Goal: Ask a question

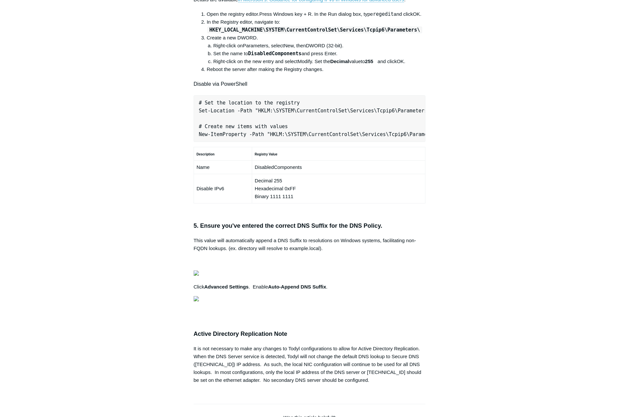
scroll to position [361, 0]
drag, startPoint x: 200, startPoint y: 188, endPoint x: 391, endPoint y: 187, distance: 190.5
drag, startPoint x: 391, startPoint y: 187, endPoint x: 404, endPoint y: 196, distance: 16.4
click at [404, 196] on div "The following checklist will help ensure a successful Local AD/DNS deployment. …" at bounding box center [309, 63] width 232 height 639
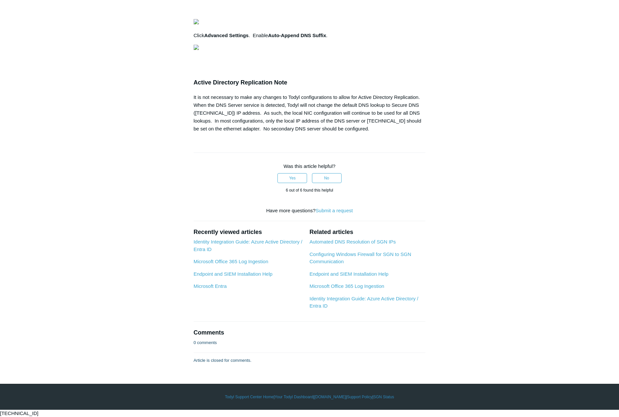
scroll to position [1018, 0]
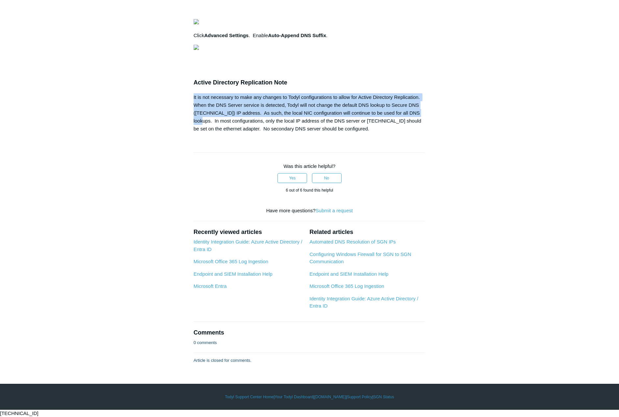
drag, startPoint x: 191, startPoint y: 190, endPoint x: 429, endPoint y: 207, distance: 238.7
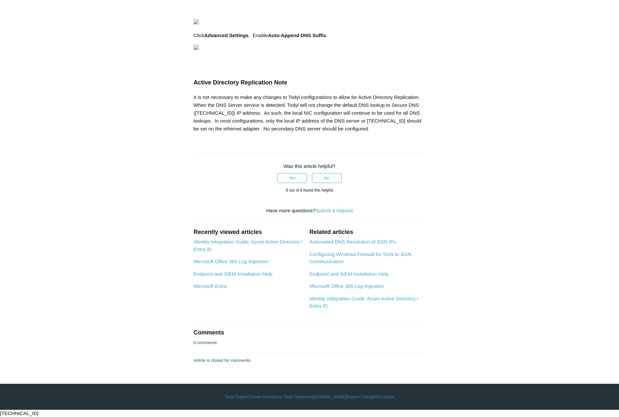
click at [348, 133] on div "It is not necessary to make any changes to Todyl configurations to allow for Ac…" at bounding box center [309, 112] width 232 height 39
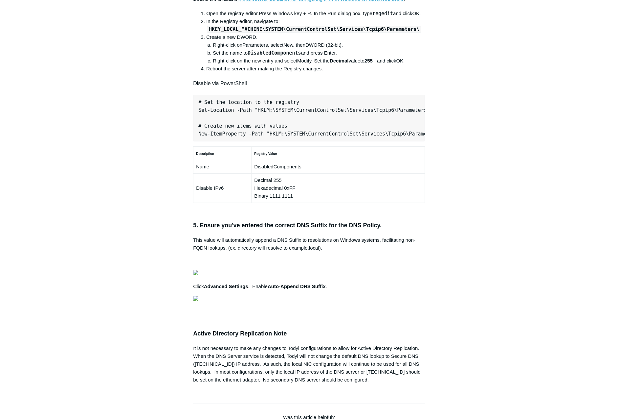
scroll to position [0, 207]
drag, startPoint x: 198, startPoint y: 221, endPoint x: 449, endPoint y: 211, distance: 251.2
click at [449, 211] on div "Articles in this section Secure DNS - Single-Label Domains Using 3rd Party DNS …" at bounding box center [309, 156] width 381 height 917
copy pre "New-NetFirewallRule -DisplayName "Todyl SGN Network" -Direction Inbound -Progra…"
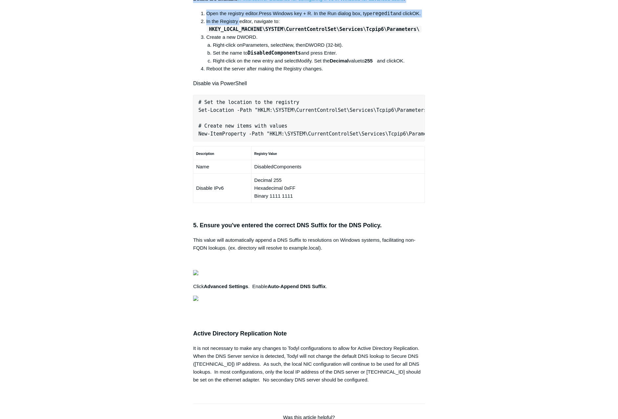
drag, startPoint x: 190, startPoint y: 296, endPoint x: 239, endPoint y: 315, distance: 53.1
click at [239, 315] on article "Secure DNS with Local AD/DNS Checklist Follow Not yet followed by anyone The fo…" at bounding box center [309, 156] width 252 height 917
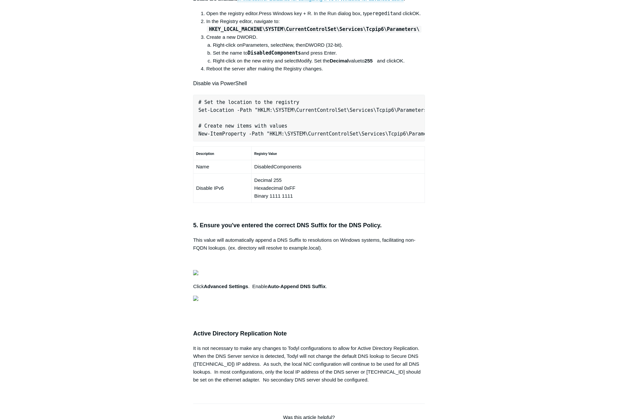
drag, startPoint x: 239, startPoint y: 315, endPoint x: 235, endPoint y: 326, distance: 11.4
click at [235, 33] on code "HKEY_LOCAL_MACHINE\SYSTEM\CurrentControlSet\Services\Tcpip6\Parameters\" at bounding box center [314, 29] width 215 height 7
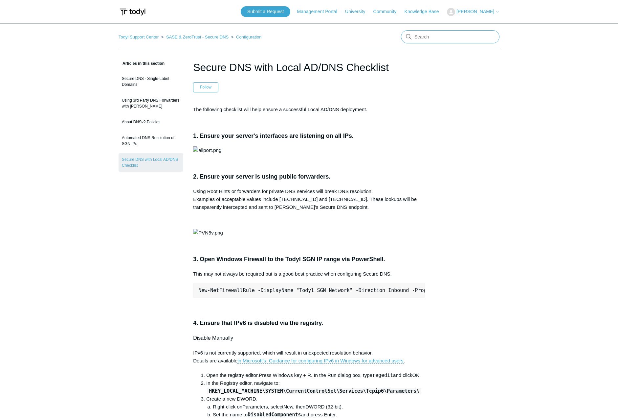
click at [431, 36] on input "Search" at bounding box center [450, 36] width 99 height 13
type input "MFA"
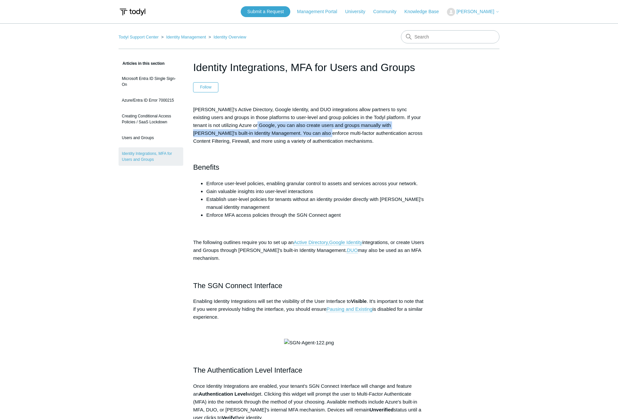
drag, startPoint x: 248, startPoint y: 125, endPoint x: 287, endPoint y: 131, distance: 39.9
click at [287, 131] on span "[PERSON_NAME]'s Active Directory, Google Identity, and DUO integrations allow p…" at bounding box center [307, 124] width 229 height 37
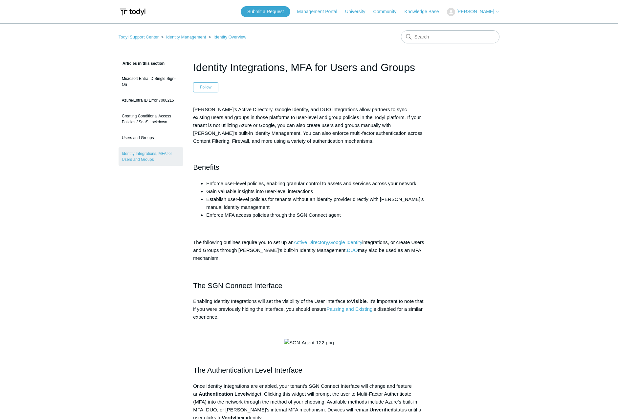
drag, startPoint x: 287, startPoint y: 131, endPoint x: 291, endPoint y: 139, distance: 9.0
click at [291, 139] on span "[PERSON_NAME]'s Active Directory, Google Identity, and DUO integrations allow p…" at bounding box center [307, 124] width 229 height 37
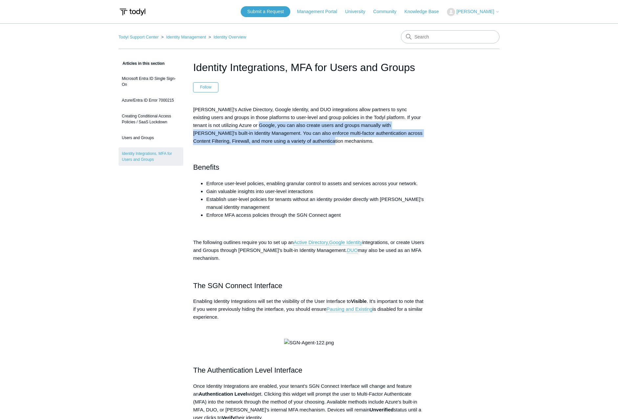
drag, startPoint x: 304, startPoint y: 138, endPoint x: 249, endPoint y: 124, distance: 56.7
click at [249, 124] on p "Todyl's Active Directory, Google Identity, and DUO integrations allow partners …" at bounding box center [309, 124] width 232 height 39
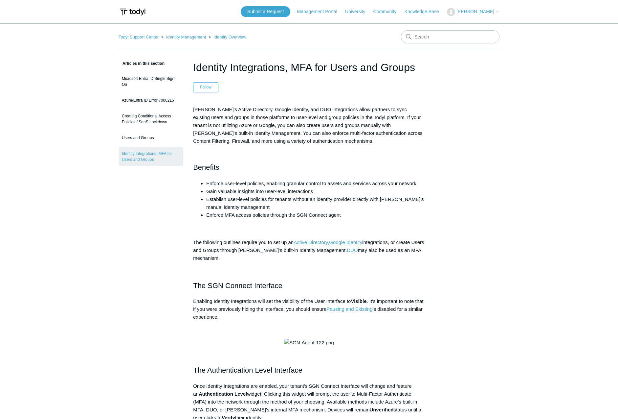
drag, startPoint x: 249, startPoint y: 124, endPoint x: 281, endPoint y: 157, distance: 45.5
click at [281, 157] on h2 "Benefits" at bounding box center [309, 161] width 232 height 23
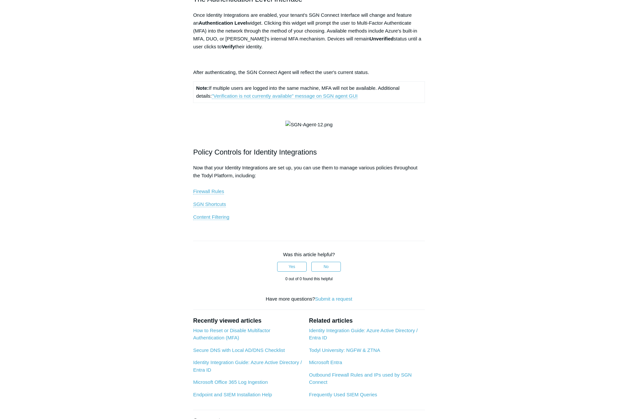
scroll to position [361, 0]
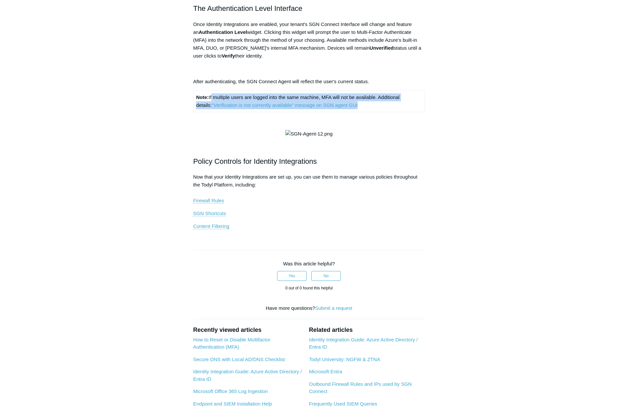
drag, startPoint x: 212, startPoint y: 214, endPoint x: 358, endPoint y: 221, distance: 145.7
click at [358, 112] on td "Note: If multiple users are logged into the same machine, MFA will not be avail…" at bounding box center [309, 100] width 232 height 21
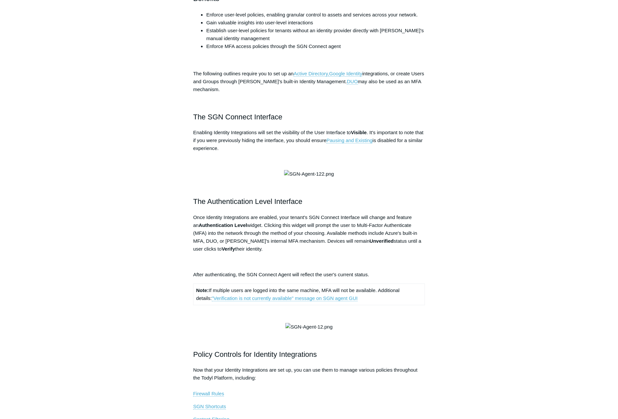
scroll to position [131, 0]
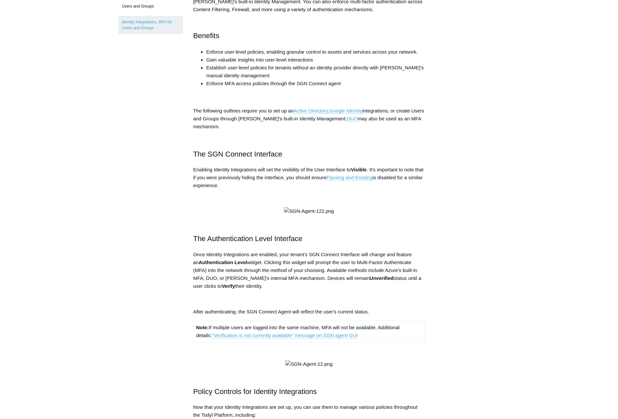
drag, startPoint x: 190, startPoint y: 170, endPoint x: 265, endPoint y: 182, distance: 76.1
click at [265, 182] on article "Identity Integrations, MFA for Users and Groups Follow Not yet followed by anyo…" at bounding box center [309, 309] width 252 height 763
click at [262, 184] on p "Enabling Identity Integrations will set the visibility of the User Interface to…" at bounding box center [309, 178] width 232 height 24
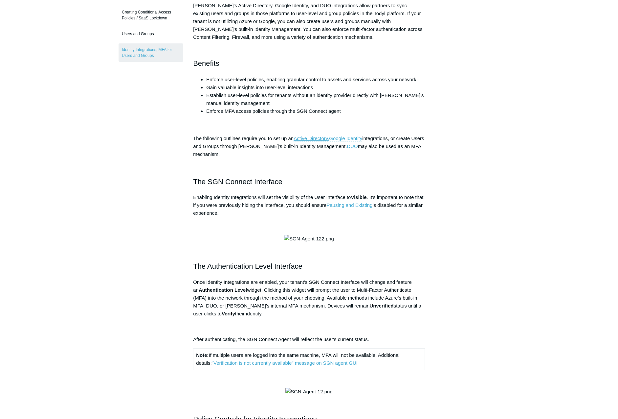
scroll to position [0, 0]
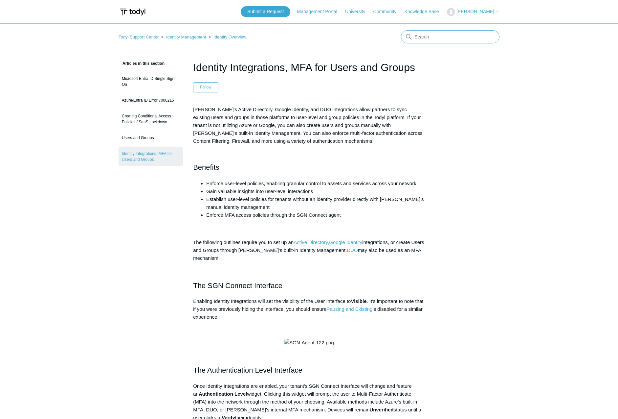
drag, startPoint x: 428, startPoint y: 37, endPoint x: 431, endPoint y: 38, distance: 3.4
click at [428, 37] on input "Search" at bounding box center [450, 36] width 99 height 13
type input "Entra ID Agent SSO"
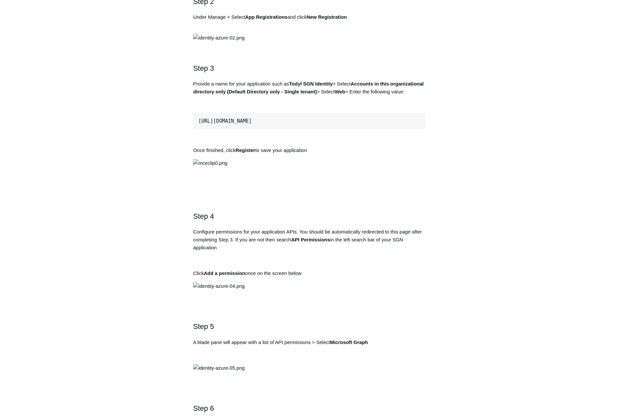
scroll to position [526, 0]
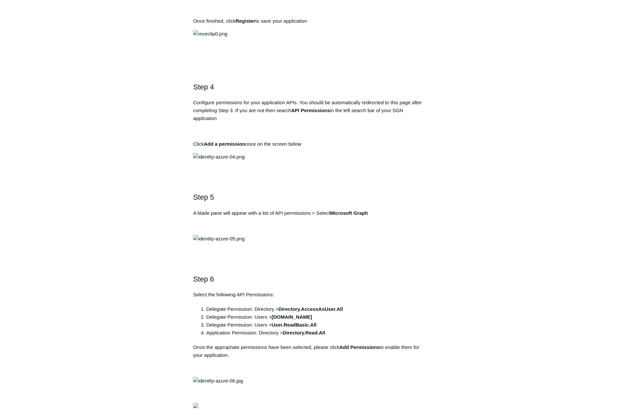
drag, startPoint x: 333, startPoint y: 170, endPoint x: 320, endPoint y: 170, distance: 13.1
drag, startPoint x: 320, startPoint y: 170, endPoint x: 334, endPoint y: 170, distance: 14.8
drag, startPoint x: 334, startPoint y: 170, endPoint x: 294, endPoint y: 170, distance: 40.4
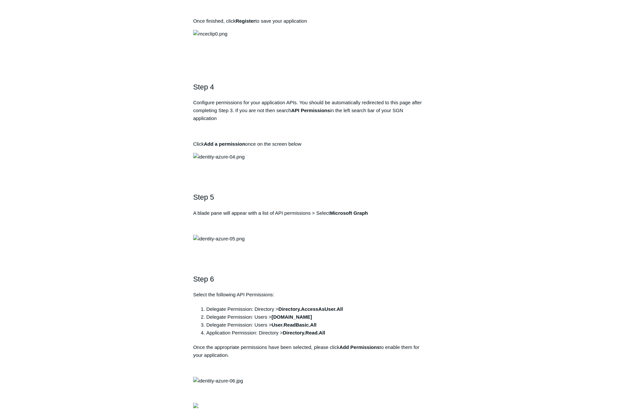
copy p "Todyl SGN Identity"
drag, startPoint x: 312, startPoint y: 214, endPoint x: 189, endPoint y: 216, distance: 123.5
copy pre "[URL][DOMAIN_NAME]"
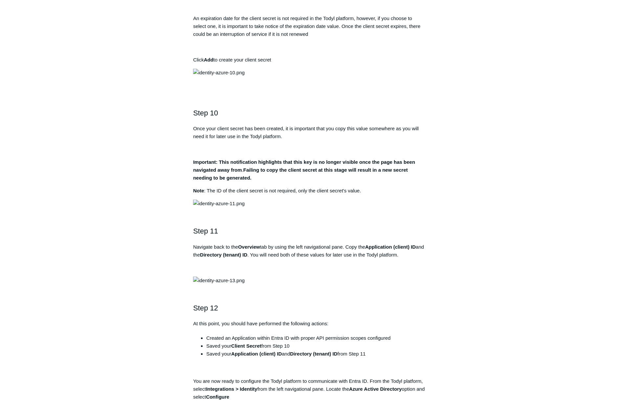
scroll to position [1248, 0]
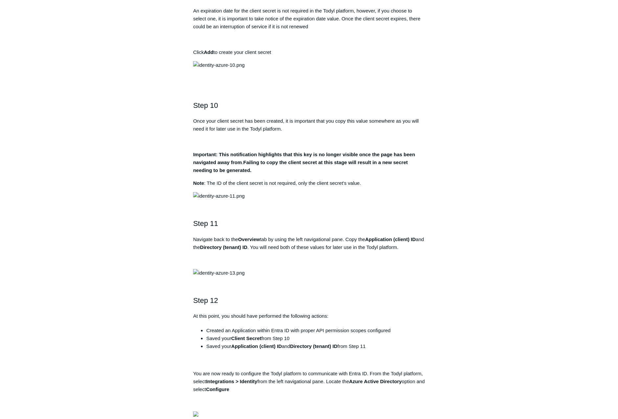
drag, startPoint x: 346, startPoint y: 189, endPoint x: 281, endPoint y: 191, distance: 65.1
copy strong "Directory.AccessAsUser.All"
drag, startPoint x: 308, startPoint y: 199, endPoint x: 273, endPoint y: 202, distance: 34.9
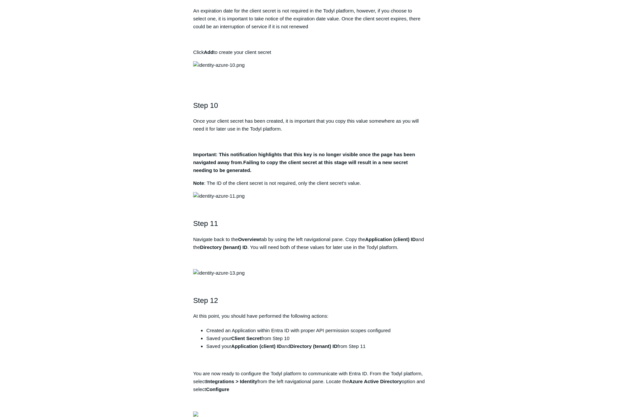
drag, startPoint x: 318, startPoint y: 208, endPoint x: 275, endPoint y: 211, distance: 43.8
copy strong "User.ReadBasic.All"
drag, startPoint x: 328, startPoint y: 216, endPoint x: 285, endPoint y: 218, distance: 43.4
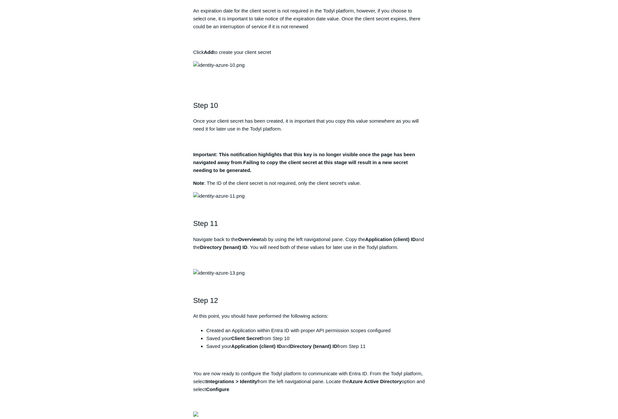
copy strong "Directory.Read.All"
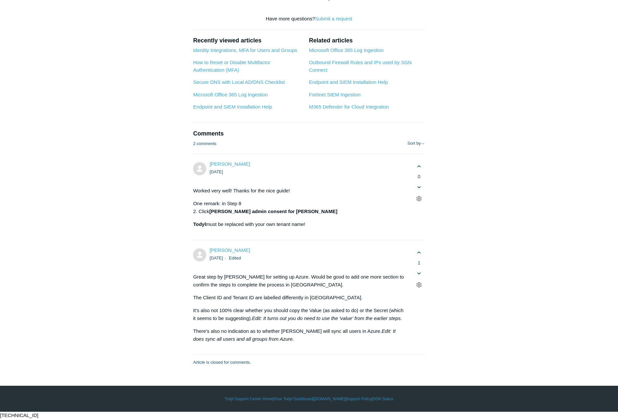
scroll to position [2267, 0]
drag, startPoint x: 264, startPoint y: 209, endPoint x: 423, endPoint y: 211, distance: 159.0
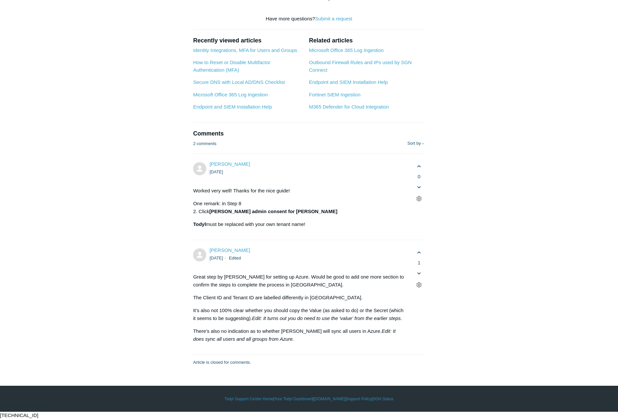
drag, startPoint x: 423, startPoint y: 211, endPoint x: 349, endPoint y: 218, distance: 74.6
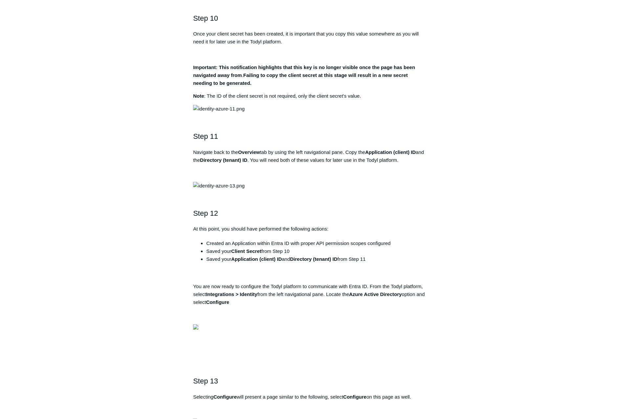
scroll to position [1326, 0]
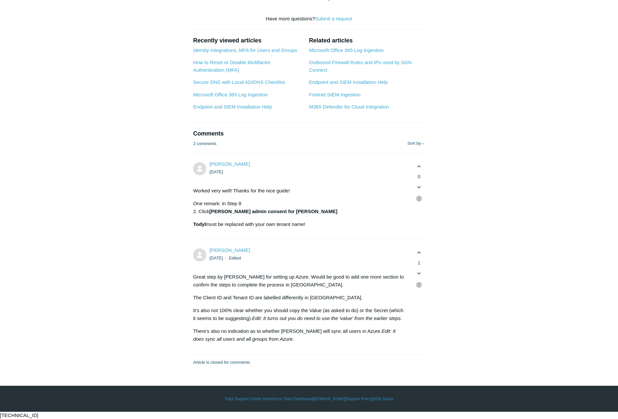
scroll to position [3712, 0]
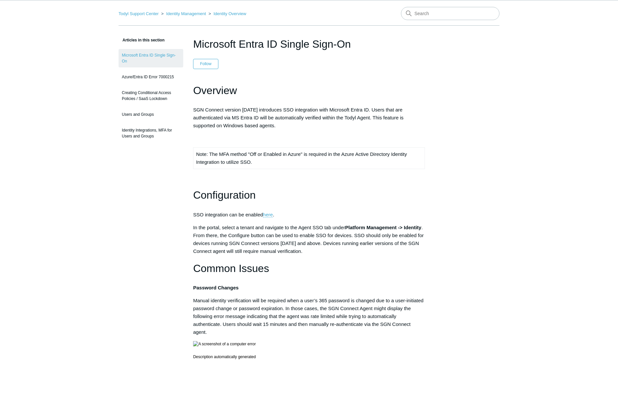
scroll to position [33, 0]
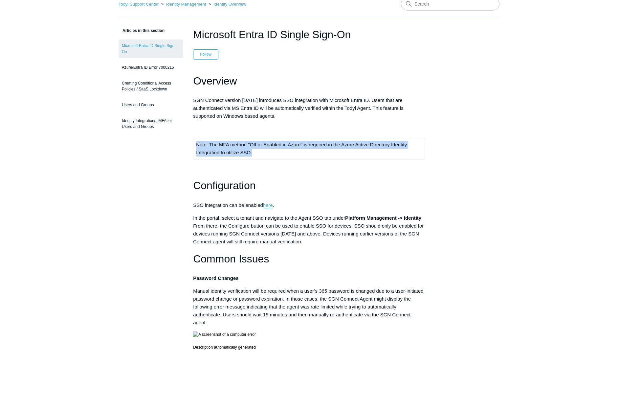
drag, startPoint x: 270, startPoint y: 152, endPoint x: 190, endPoint y: 145, distance: 80.2
click at [190, 145] on article "Microsoft Entra ID Single Sign-On Follow Not yet followed by anyone Overview SG…" at bounding box center [309, 404] width 252 height 755
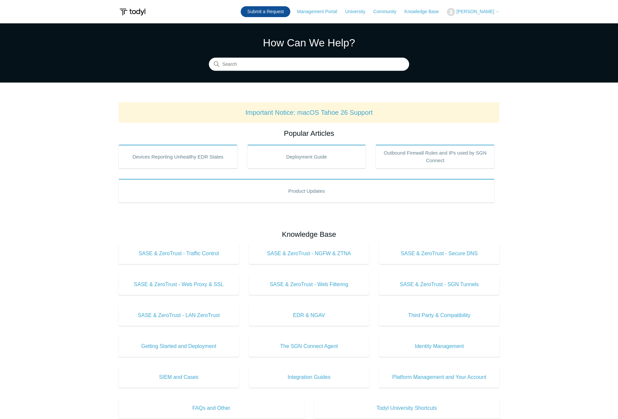
click at [252, 10] on link "Submit a Request" at bounding box center [266, 11] width 50 height 11
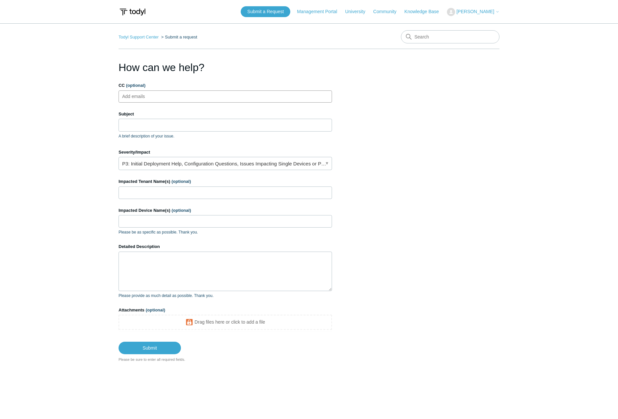
click at [178, 94] on ul "Add emails" at bounding box center [226, 96] width 214 height 12
click at [169, 127] on input "Subject" at bounding box center [226, 125] width 214 height 12
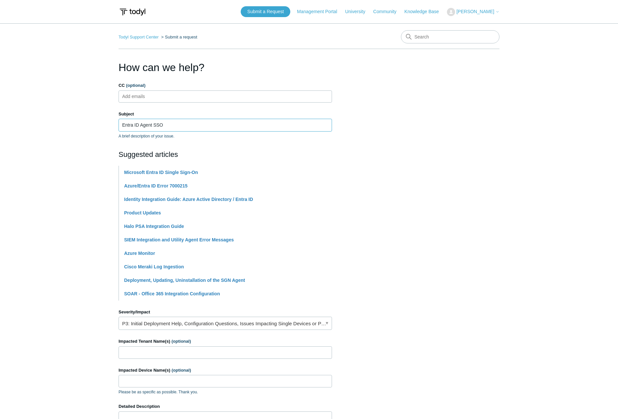
type input "Entra ID Agent SSO"
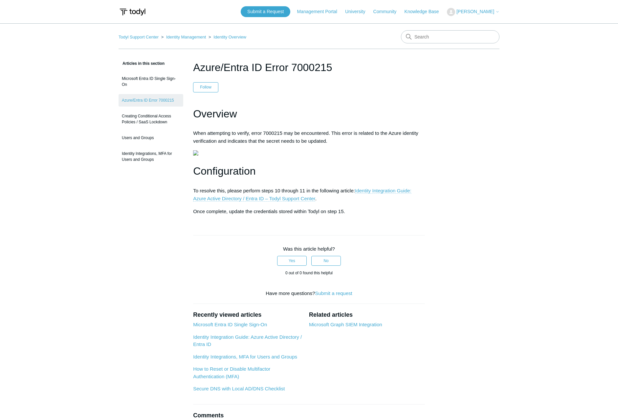
click at [383, 201] on link "Identity Integration Guide: Azure Active Directory / Entra ID – Todyl Support C…" at bounding box center [302, 195] width 218 height 14
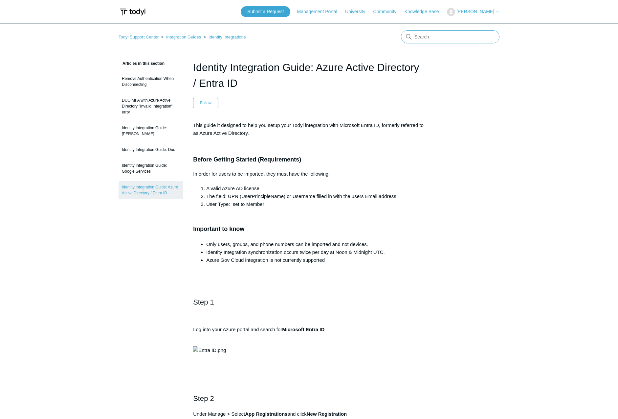
click at [420, 39] on input "Search" at bounding box center [450, 36] width 99 height 13
click at [479, 35] on input "7000218" at bounding box center [450, 36] width 99 height 13
type input "7000218"
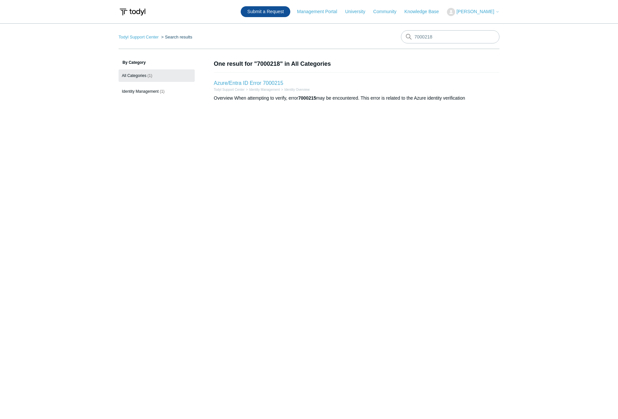
click at [264, 12] on link "Submit a Request" at bounding box center [266, 11] width 50 height 11
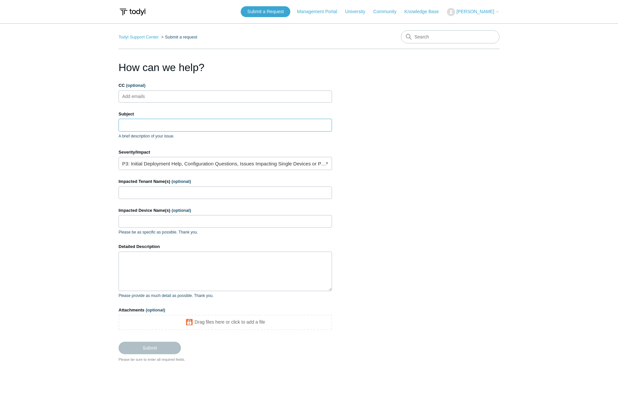
click at [164, 128] on input "Subject" at bounding box center [226, 125] width 214 height 12
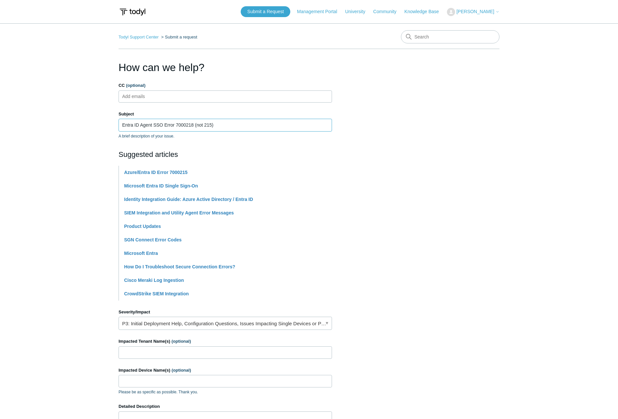
type input "Entra ID Agent SSO Error 7000218 (not 215)"
click at [397, 240] on section "How can we help? CC (optional) Add emails Subject Entra ID Agent SSO Error 7000…" at bounding box center [309, 290] width 381 height 462
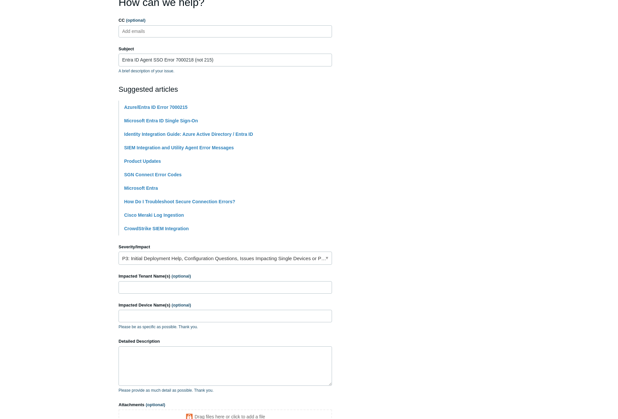
scroll to position [66, 0]
click at [191, 259] on link "P3: Initial Deployment Help, Configuration Questions, Issues Impacting Single D…" at bounding box center [226, 257] width 214 height 13
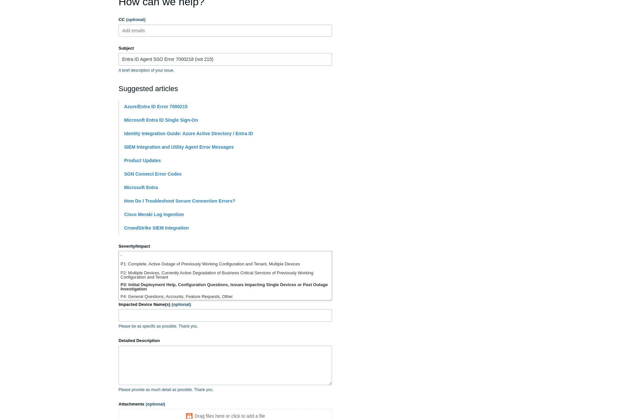
click at [375, 281] on section "How can we help? CC (optional) Add emails Subject Entra ID Agent SSO Error 7000…" at bounding box center [309, 225] width 381 height 462
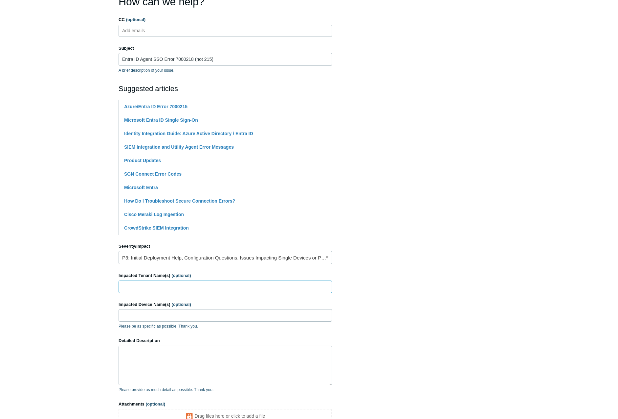
click at [203, 286] on input "Impacted Tenant Name(s) (optional)" at bounding box center [226, 286] width 214 height 12
type input "Clarified Talent Management"
type input "All"
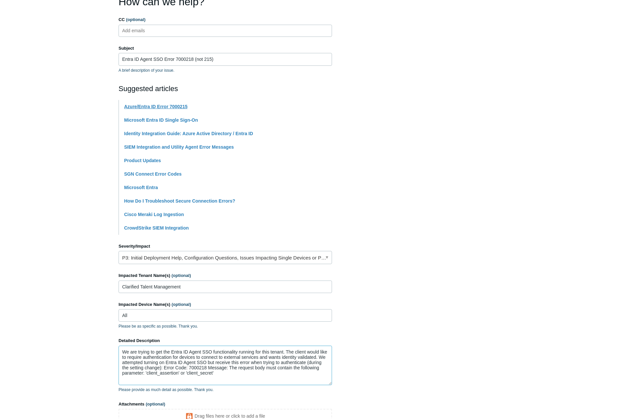
type textarea "We are trying to get the Entra ID Agent SSO functionality running for this tena…"
